Goal: Task Accomplishment & Management: Use online tool/utility

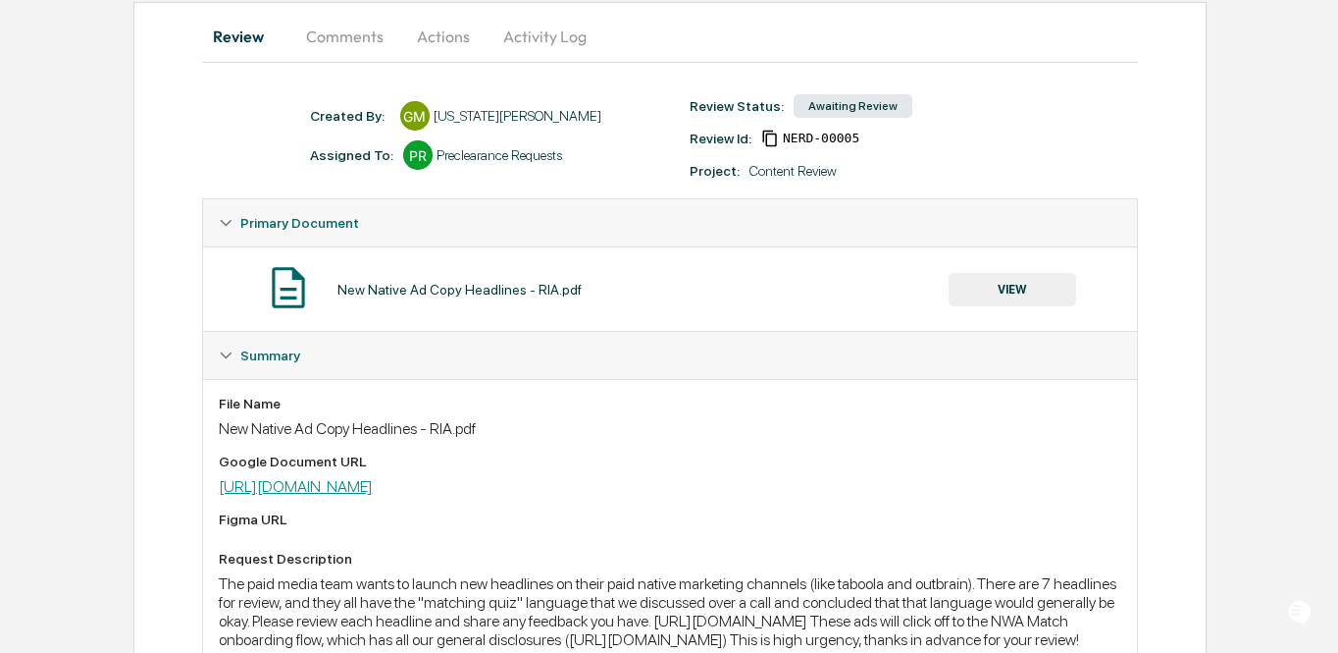
click at [373, 485] on link "[URL][DOMAIN_NAME]" at bounding box center [296, 486] width 154 height 19
drag, startPoint x: 593, startPoint y: 486, endPoint x: 91, endPoint y: 12, distance: 690.0
click at [0, 0] on div "Home Content Review & Approval New Native Ad Copy Headlines - RIA.pdf New Nativ…" at bounding box center [669, 358] width 1338 height 909
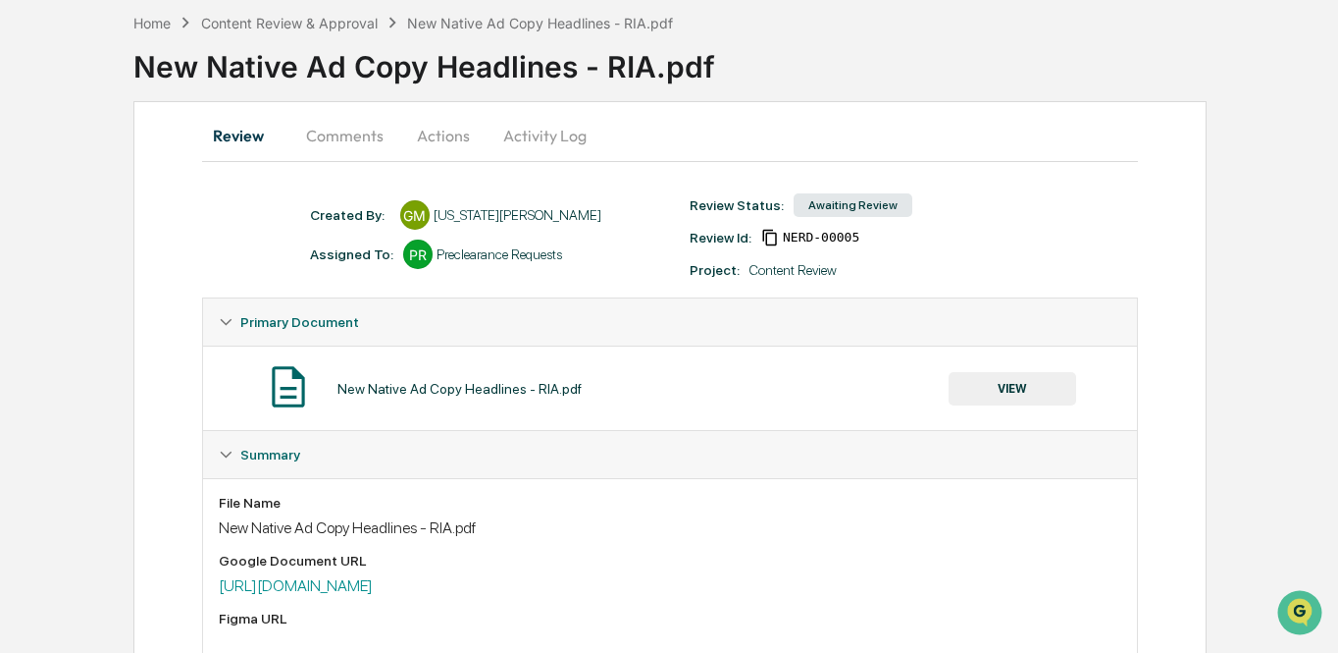
scroll to position [111, 0]
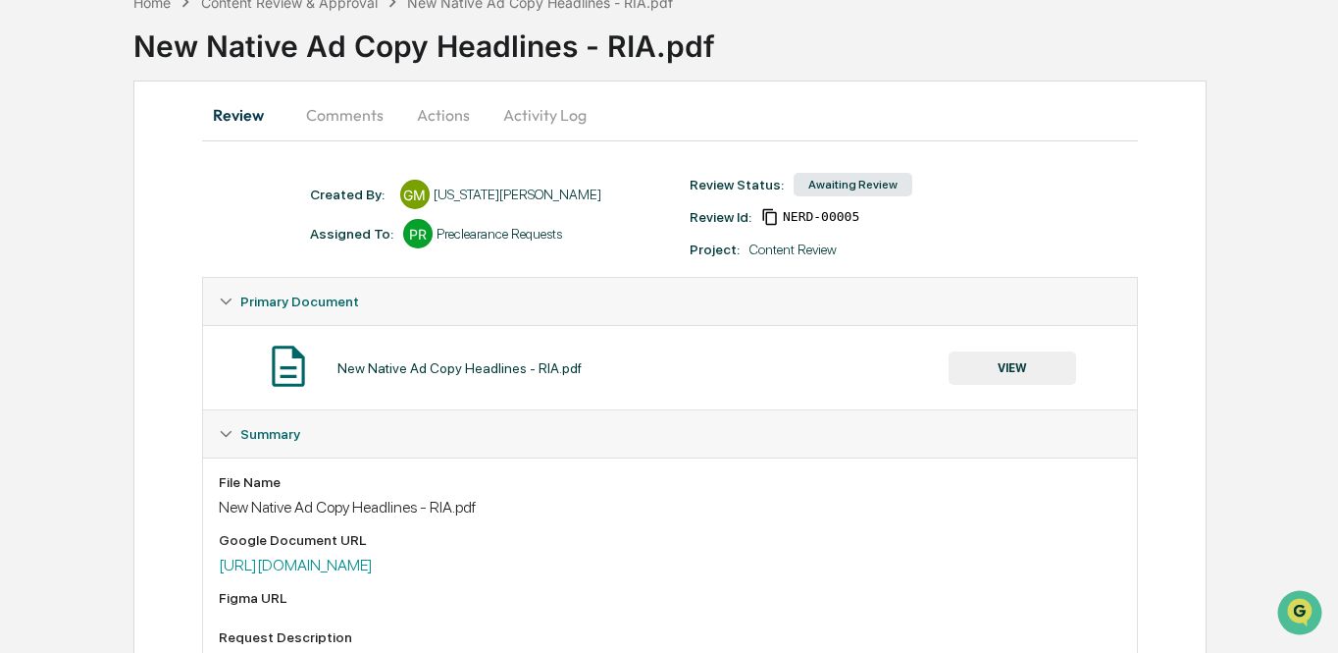
click at [361, 132] on button "Comments" at bounding box center [344, 114] width 109 height 47
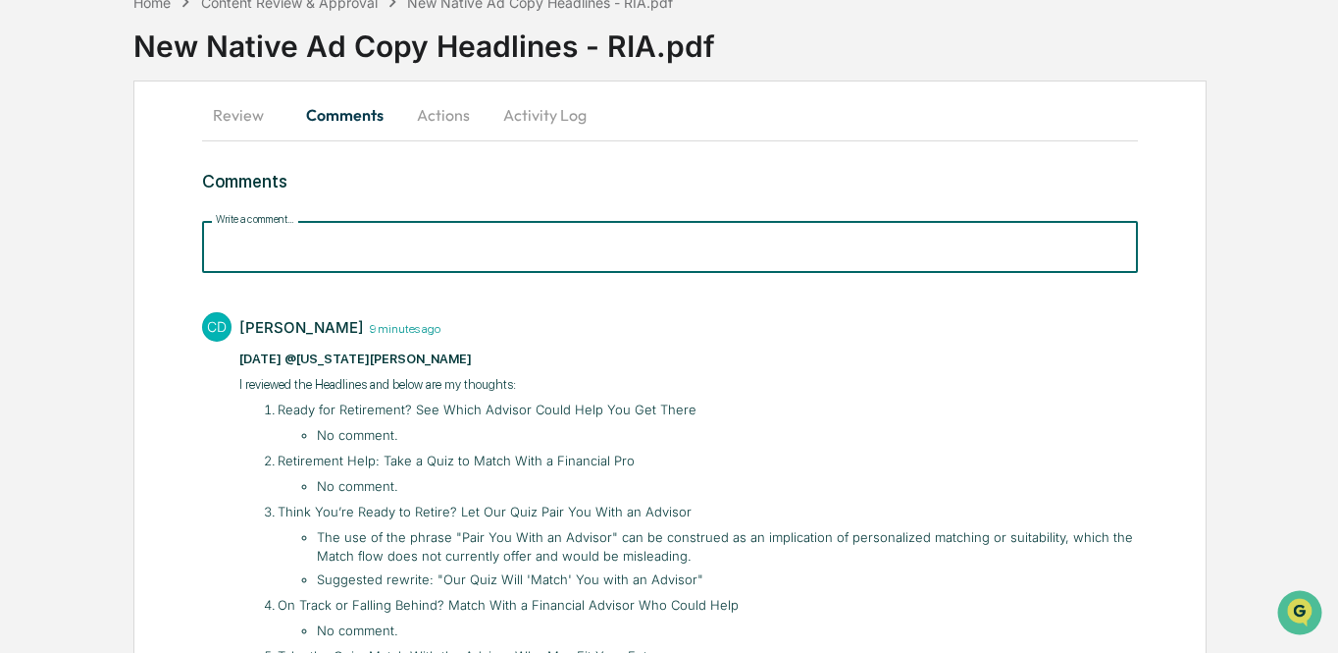
click at [351, 271] on input "Write a comment..." at bounding box center [670, 247] width 937 height 52
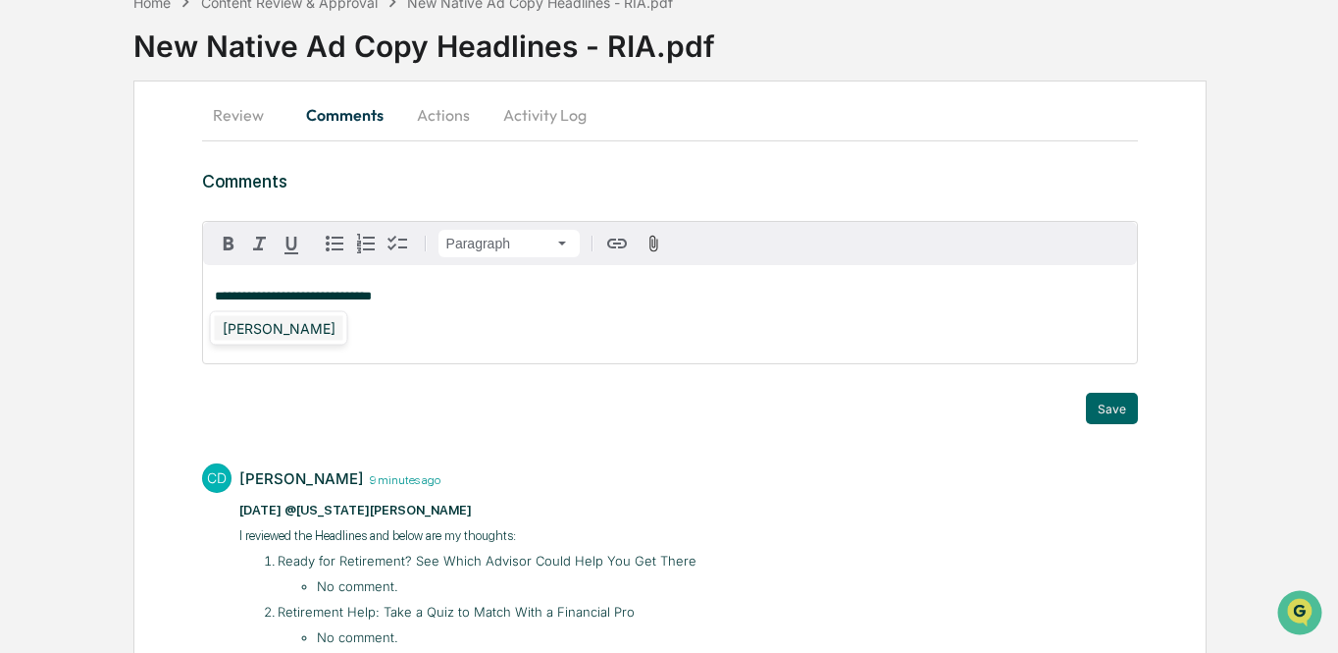
click at [314, 337] on div "[PERSON_NAME]" at bounding box center [279, 328] width 129 height 25
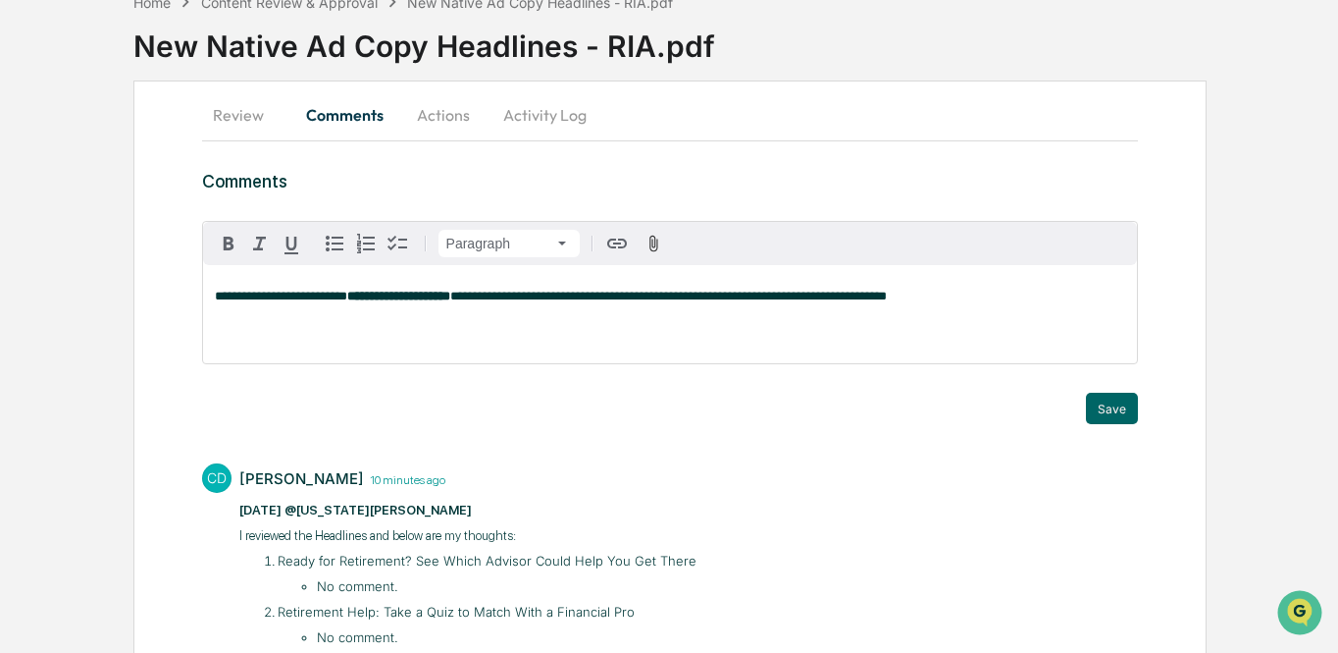
click at [887, 296] on span "**********" at bounding box center [668, 295] width 437 height 13
click at [1102, 397] on button "Save" at bounding box center [1112, 408] width 52 height 31
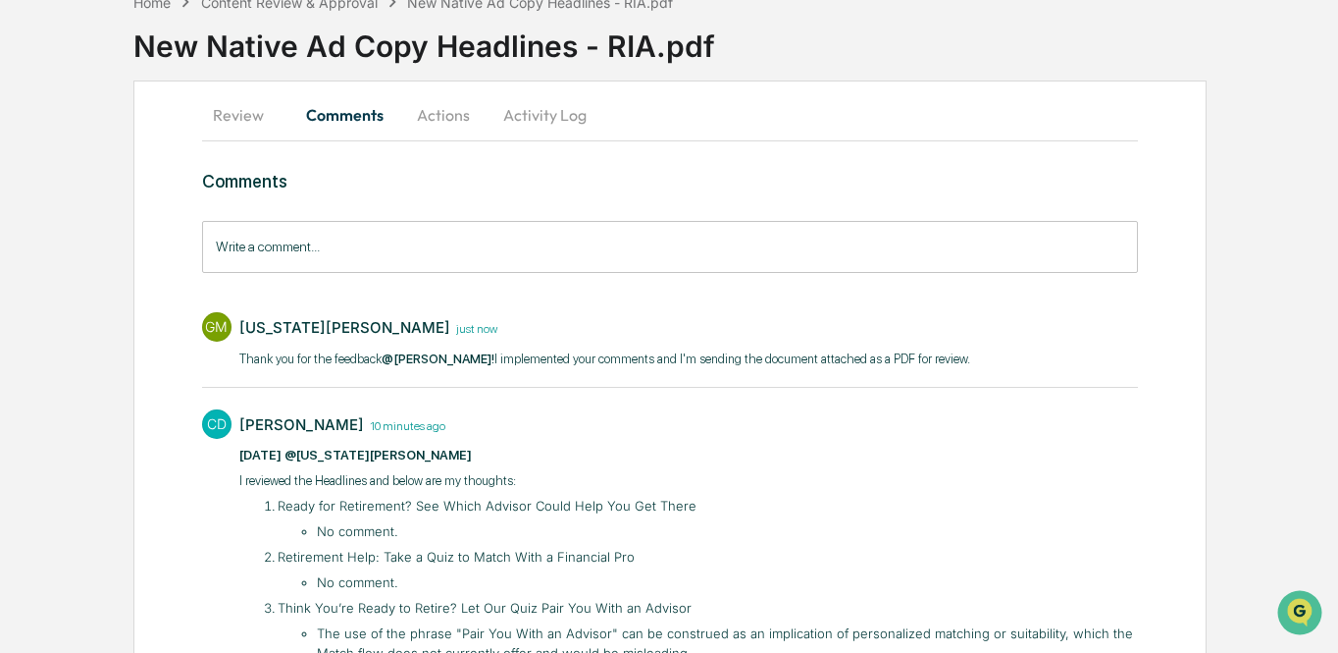
click at [540, 114] on button "Activity Log" at bounding box center [545, 114] width 115 height 47
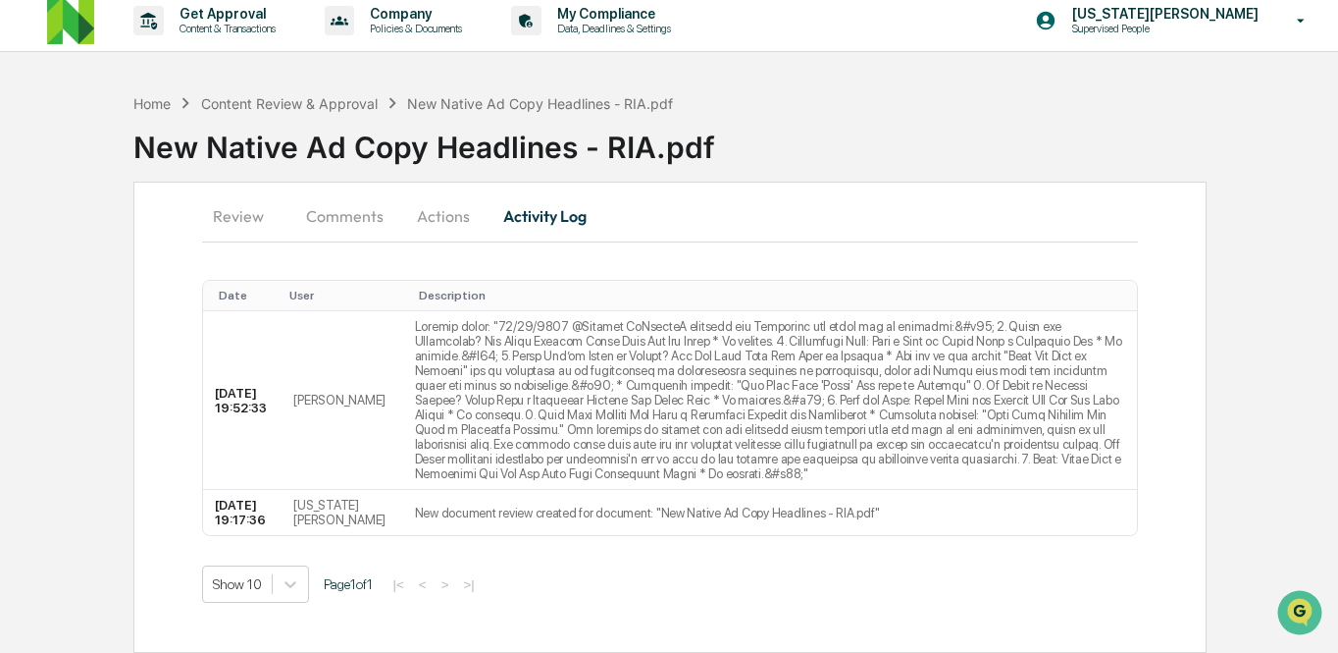
scroll to position [39, 0]
click at [417, 193] on button "Actions" at bounding box center [443, 215] width 88 height 47
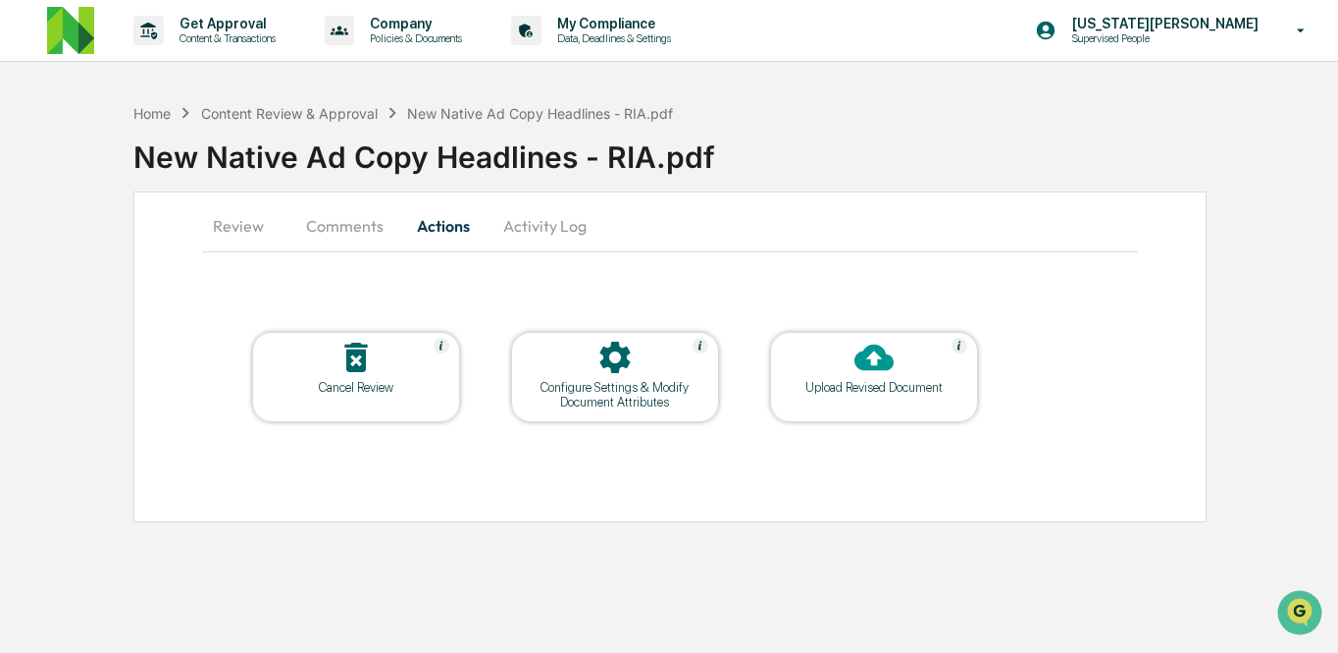
click at [925, 357] on div at bounding box center [874, 359] width 196 height 42
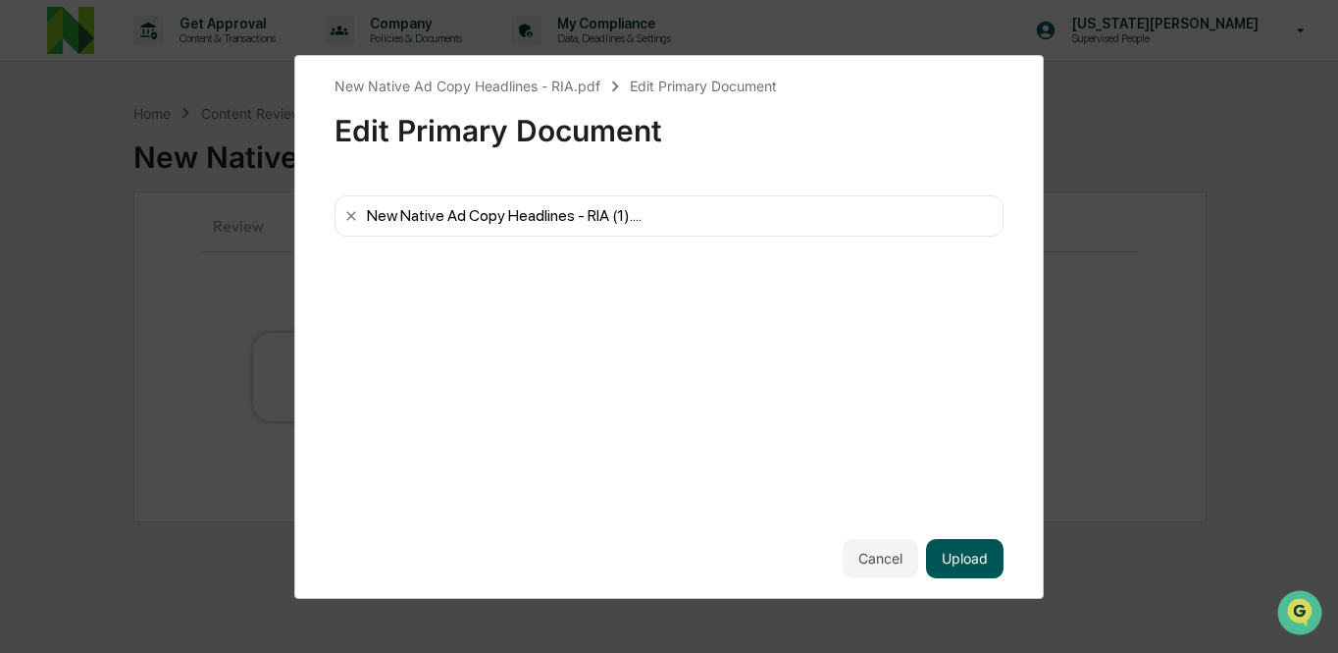
click at [971, 551] on button "Upload" at bounding box center [965, 558] width 78 height 39
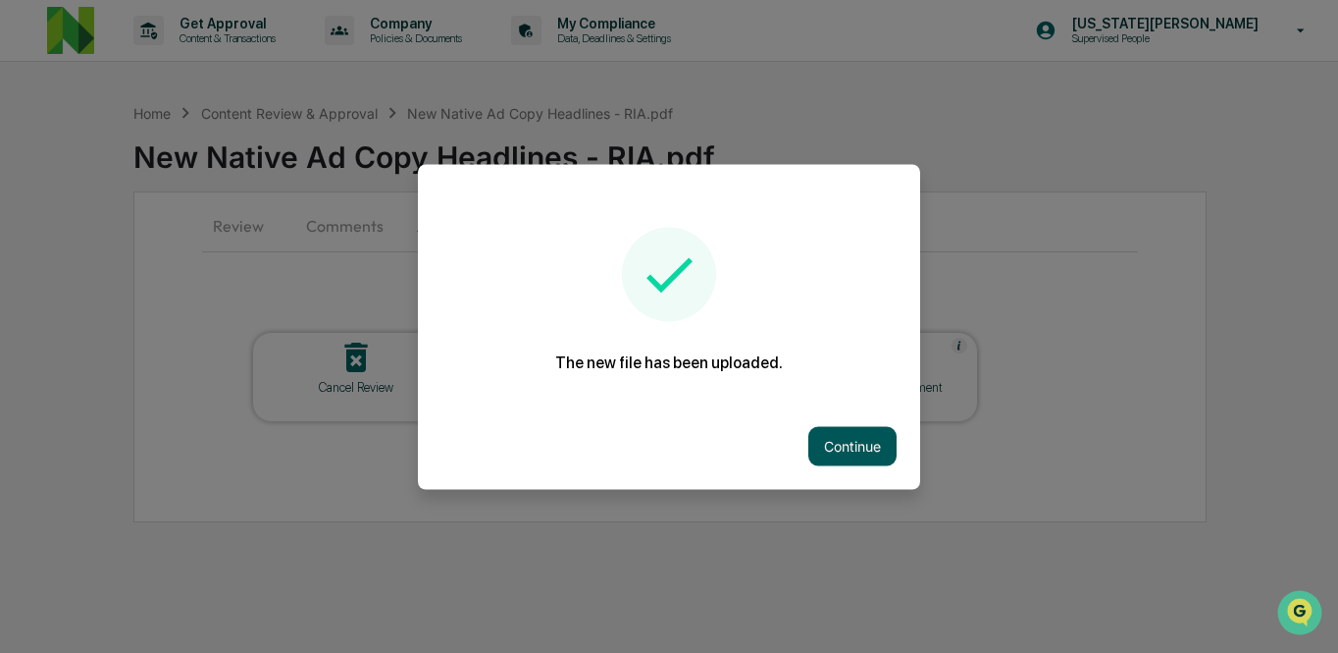
click at [869, 454] on button "Continue" at bounding box center [853, 445] width 88 height 39
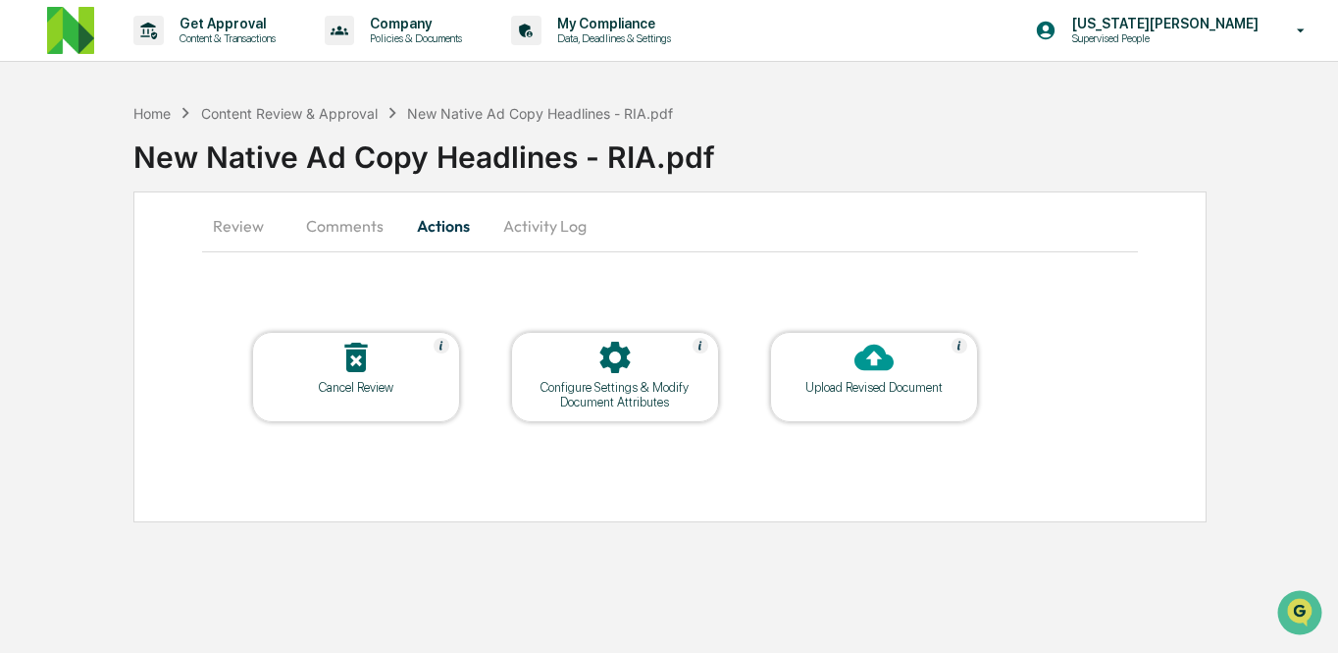
click at [544, 225] on button "Activity Log" at bounding box center [545, 225] width 115 height 47
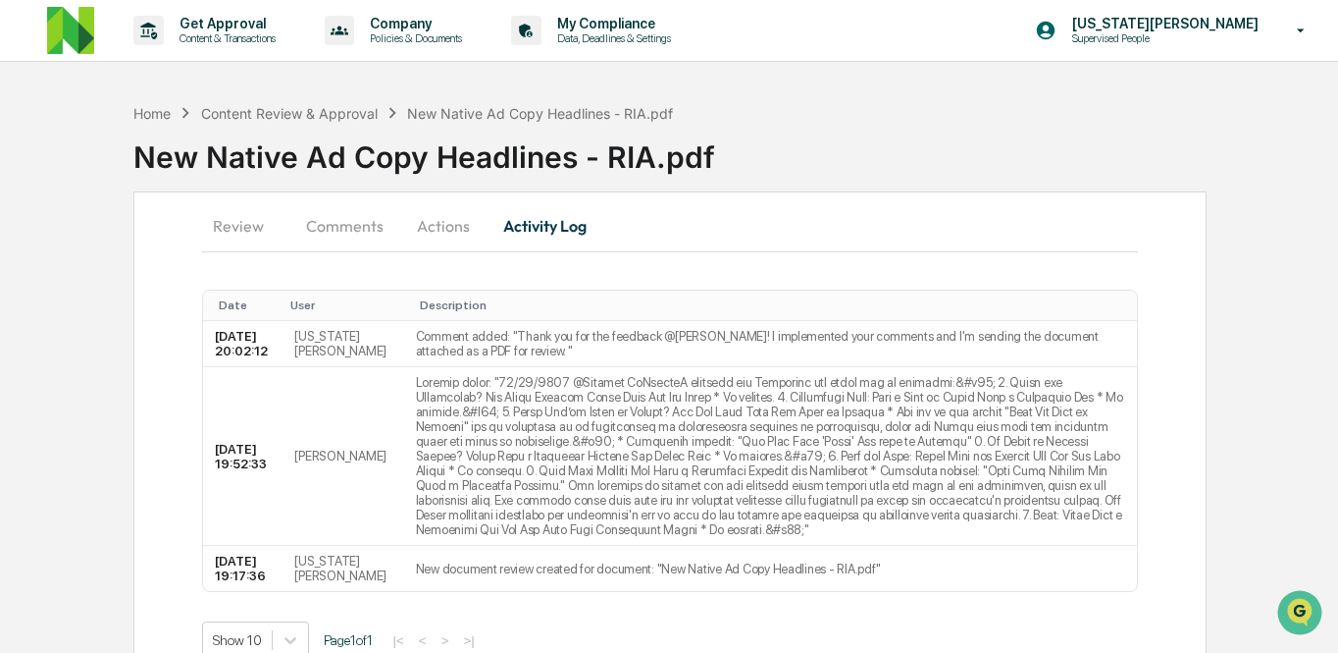
click at [410, 218] on button "Actions" at bounding box center [443, 225] width 88 height 47
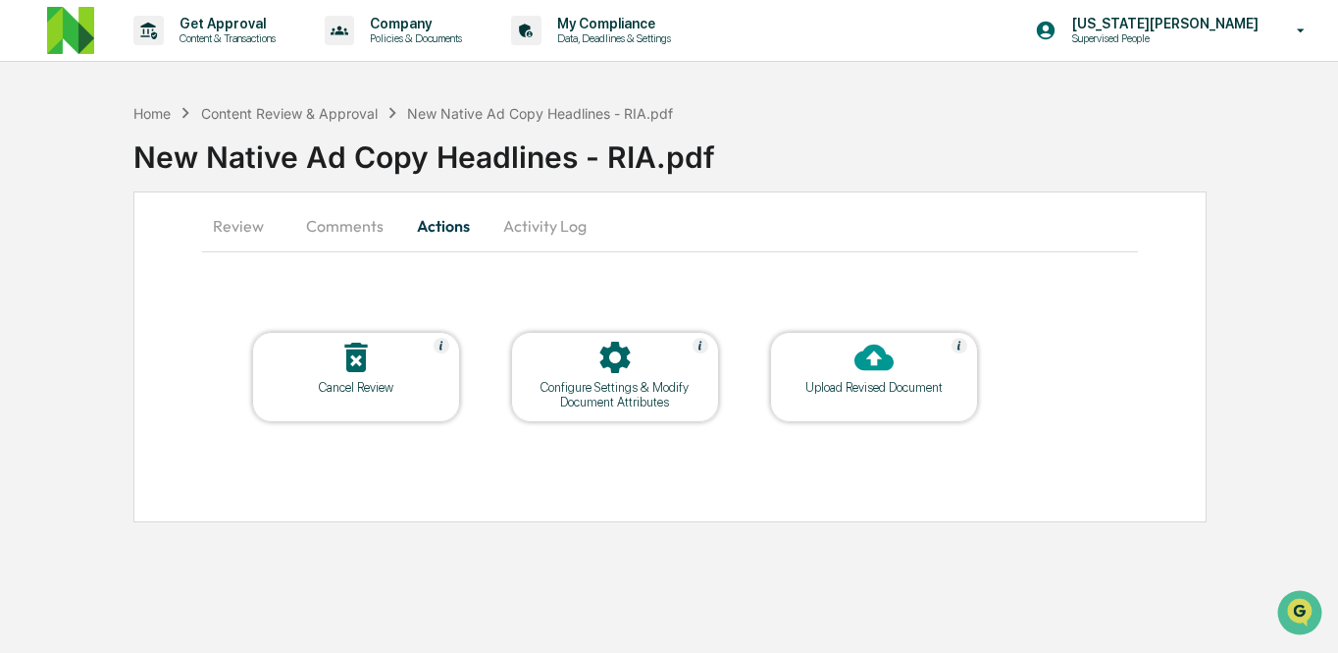
click at [352, 217] on button "Comments" at bounding box center [344, 225] width 109 height 47
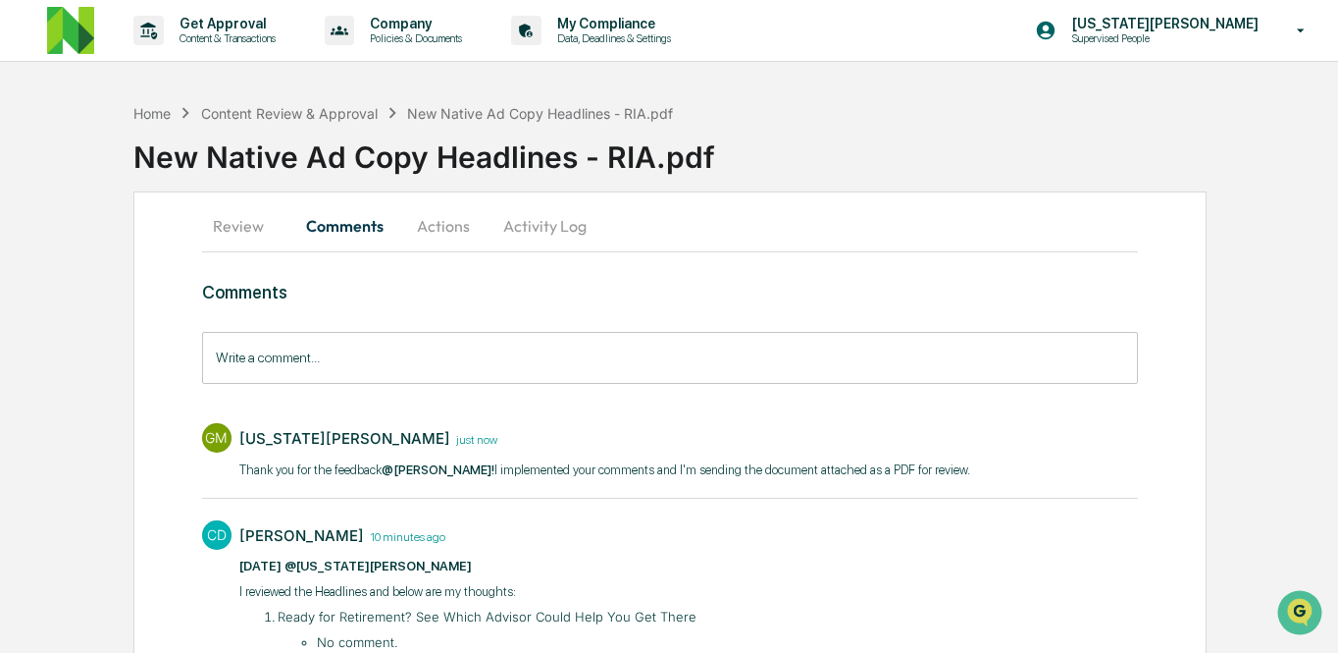
click at [235, 227] on button "Review" at bounding box center [246, 225] width 88 height 47
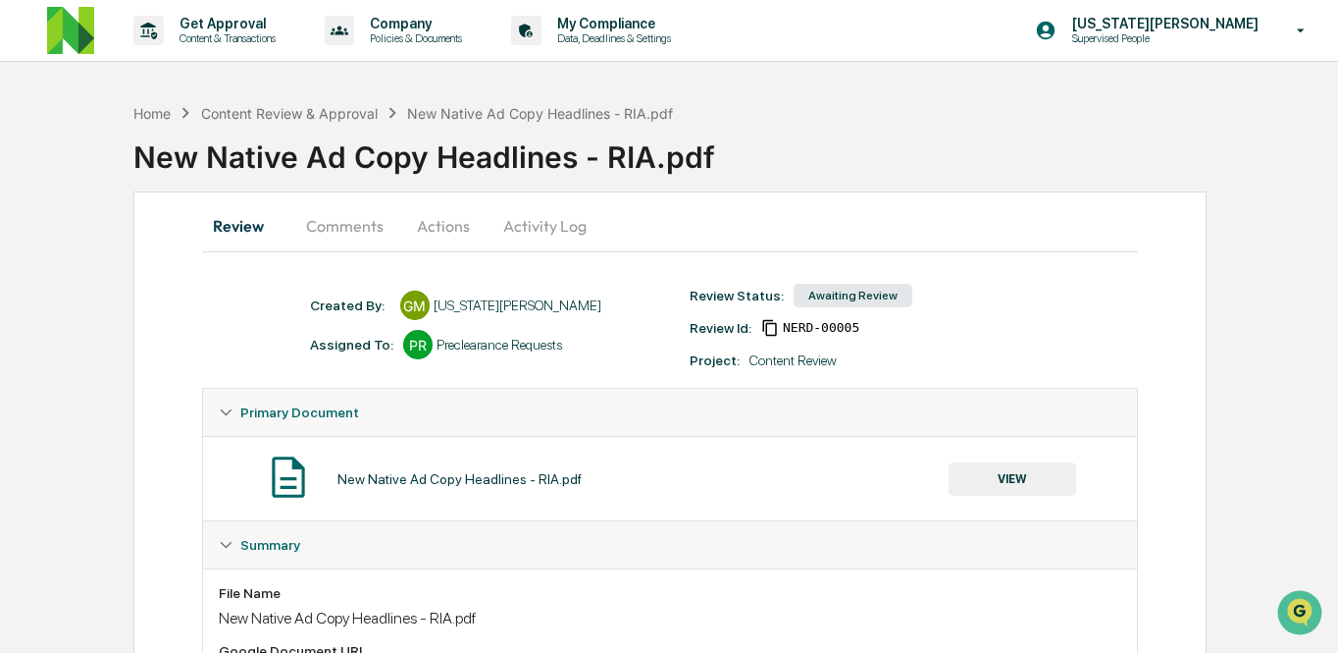
click at [835, 292] on div "Awaiting Review" at bounding box center [853, 296] width 119 height 24
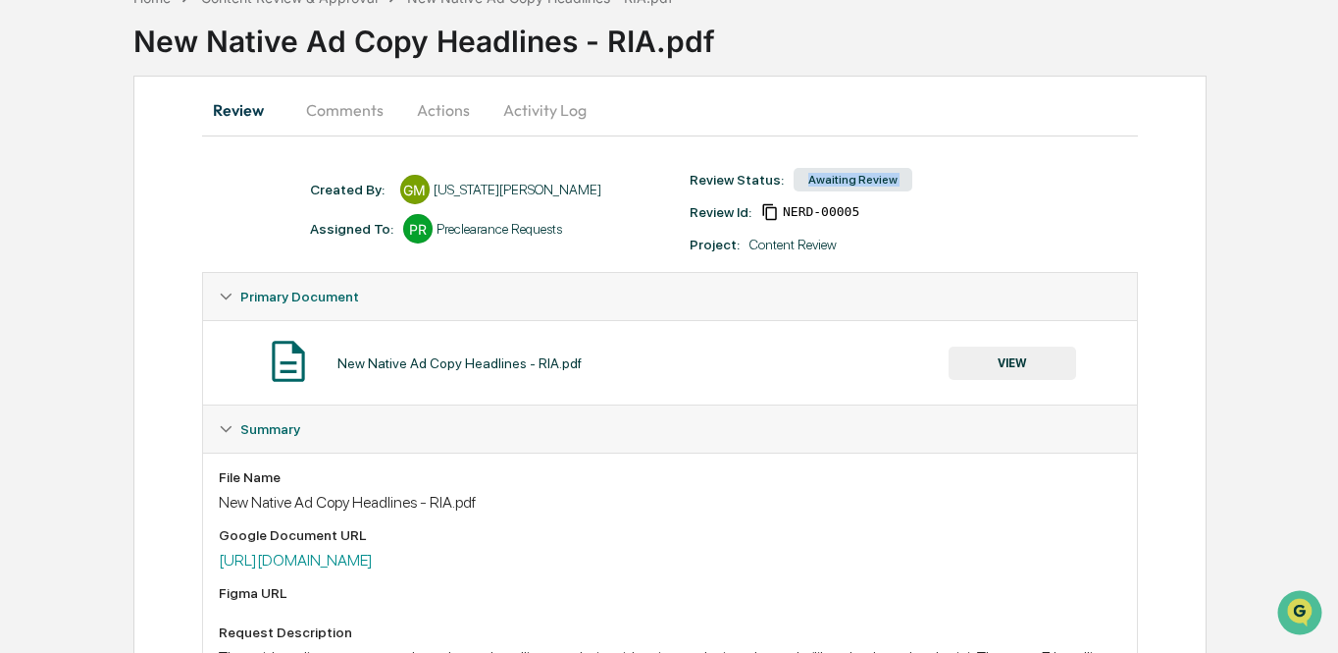
scroll to position [390, 0]
